Goal: Information Seeking & Learning: Learn about a topic

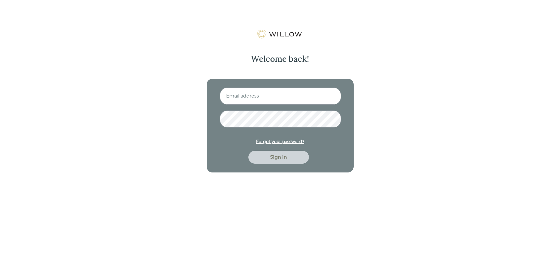
click at [311, 101] on input at bounding box center [280, 96] width 121 height 17
type input "[EMAIL_ADDRESS][DOMAIN_NAME]"
click at [293, 156] on div "Sign in" at bounding box center [278, 157] width 47 height 7
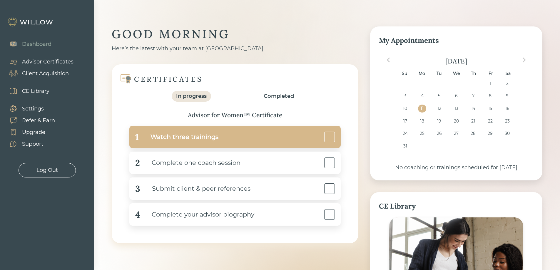
click at [210, 134] on div "Watch three trainings" at bounding box center [179, 137] width 80 height 13
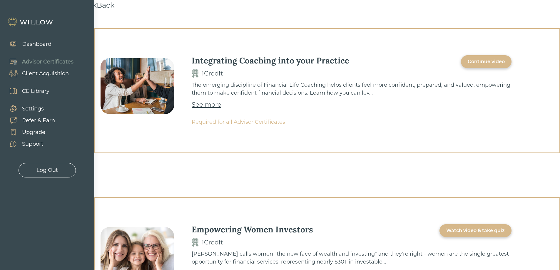
click at [477, 64] on div "Continue video" at bounding box center [486, 61] width 37 height 7
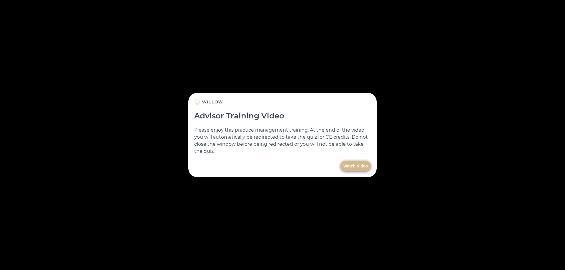
click at [354, 168] on button "Watch Video" at bounding box center [355, 166] width 30 height 11
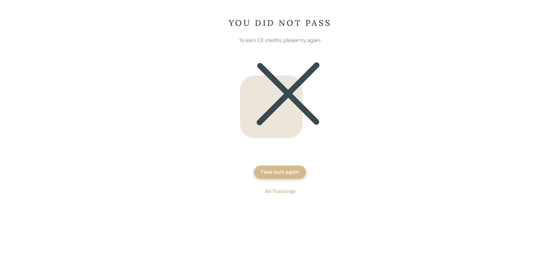
click at [275, 173] on div "Take quiz again" at bounding box center [280, 172] width 39 height 7
click at [269, 174] on div "All Trainings" at bounding box center [280, 172] width 31 height 7
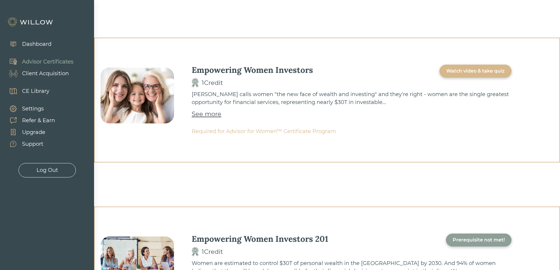
scroll to position [138, 0]
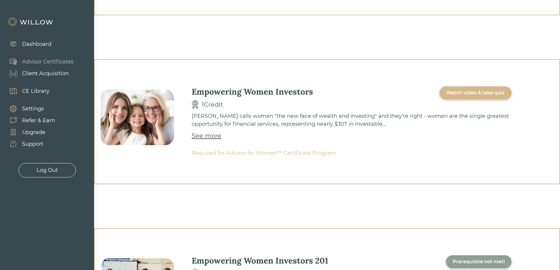
click at [491, 99] on div "Watch video & take quiz" at bounding box center [476, 92] width 72 height 13
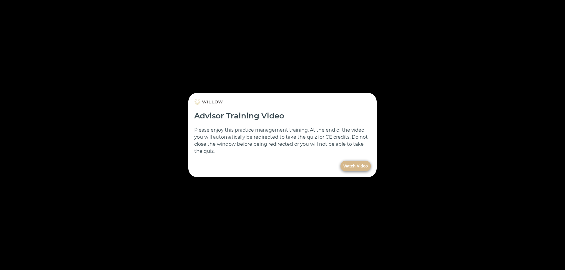
click at [347, 165] on button "Watch Video" at bounding box center [355, 166] width 30 height 11
